Goal: Transaction & Acquisition: Purchase product/service

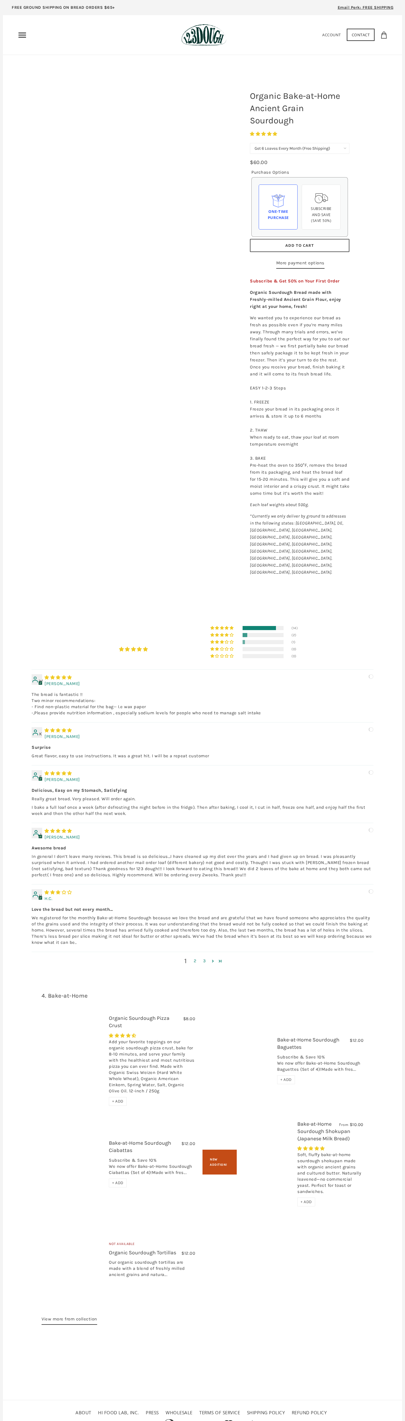
select select "Get 6 Loaves Every Month (Free Shipping)"
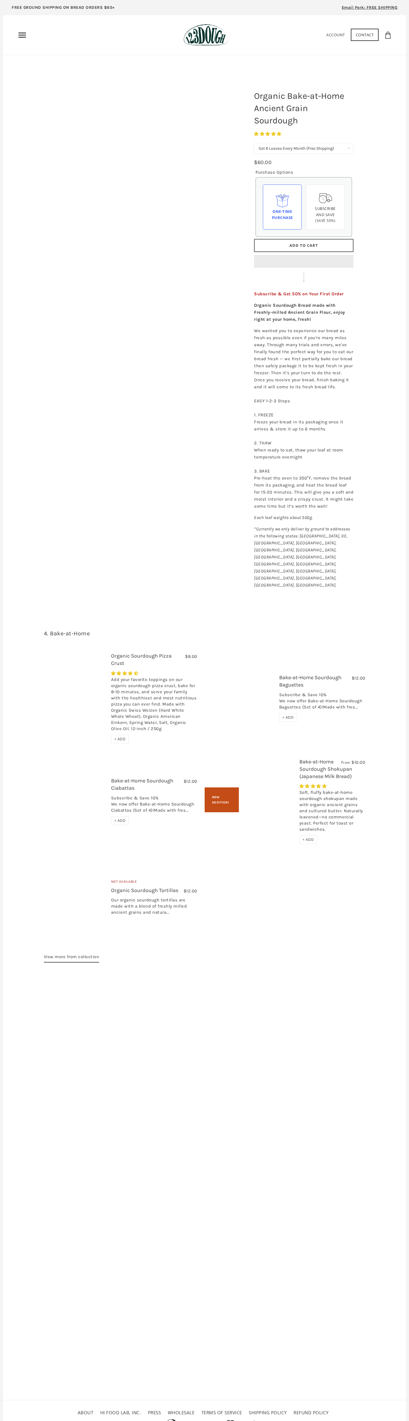
select select "Get 6 Loaves Every Month (Free Shipping)"
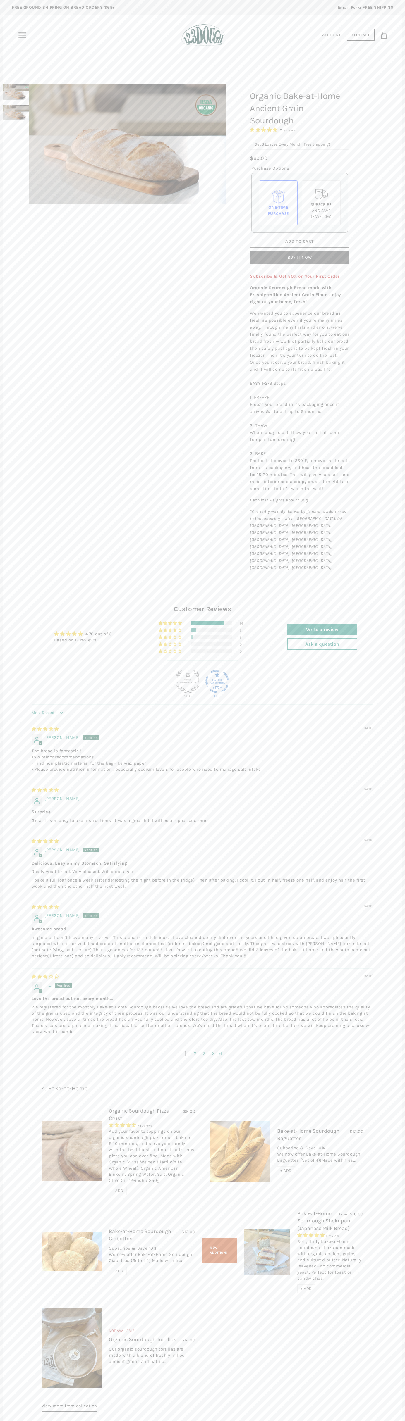
click at [299, 242] on span "Add to Cart" at bounding box center [299, 241] width 29 height 5
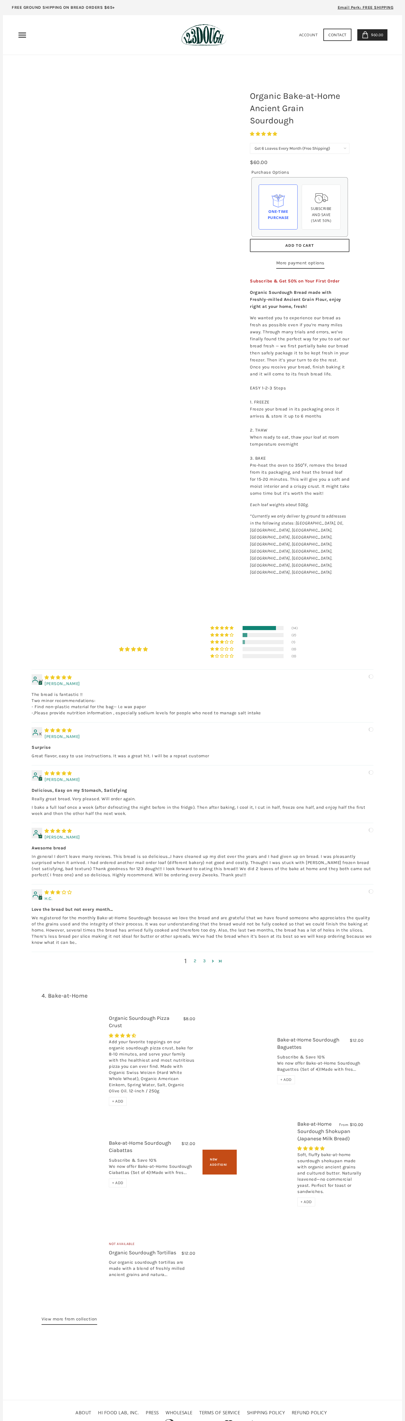
select select "Get 6 Loaves Every Month (Free Shipping)"
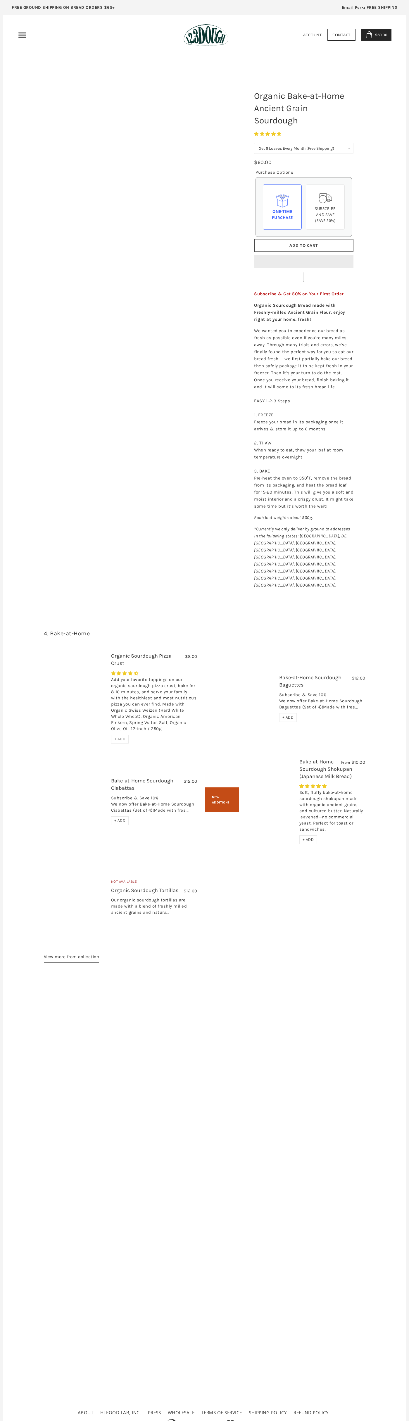
select select "Get 6 Loaves Every Month (Free Shipping)"
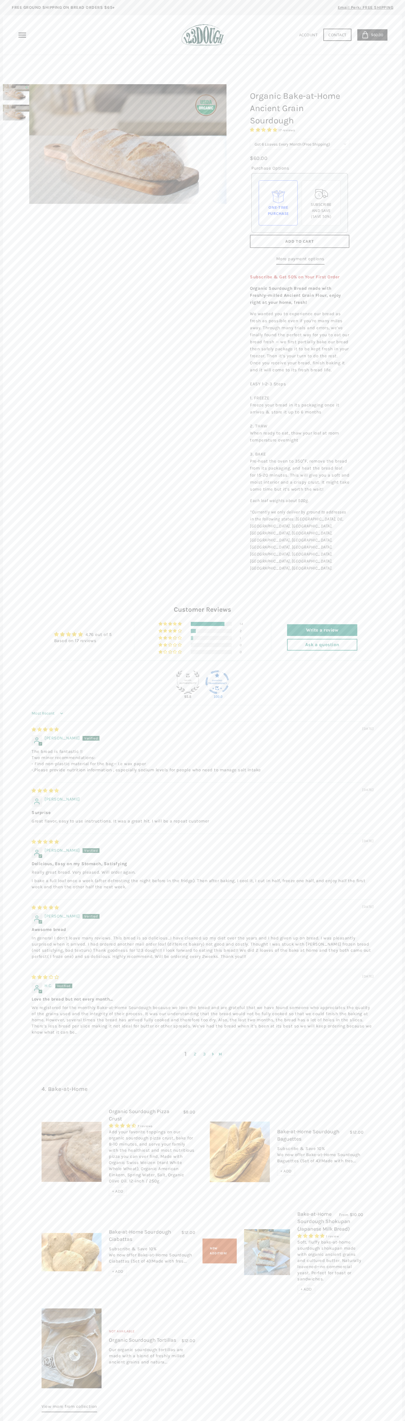
click at [365, 35] on icon at bounding box center [364, 34] width 7 height 7
